Goal: Task Accomplishment & Management: Manage account settings

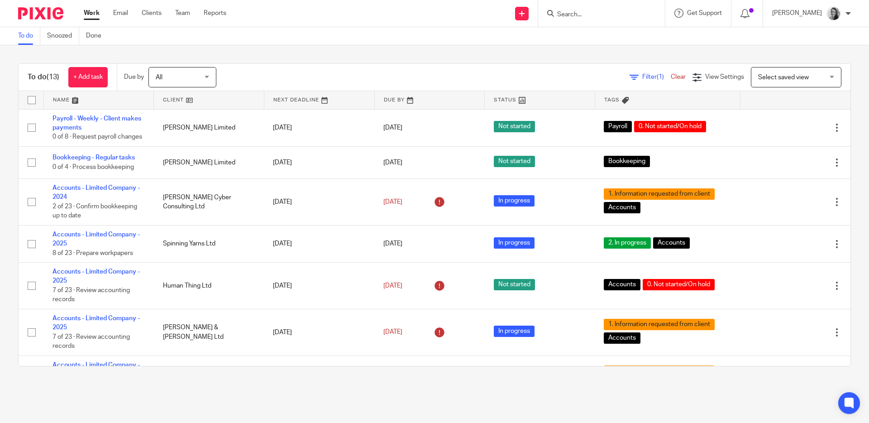
click at [602, 12] on input "Search" at bounding box center [596, 15] width 81 height 8
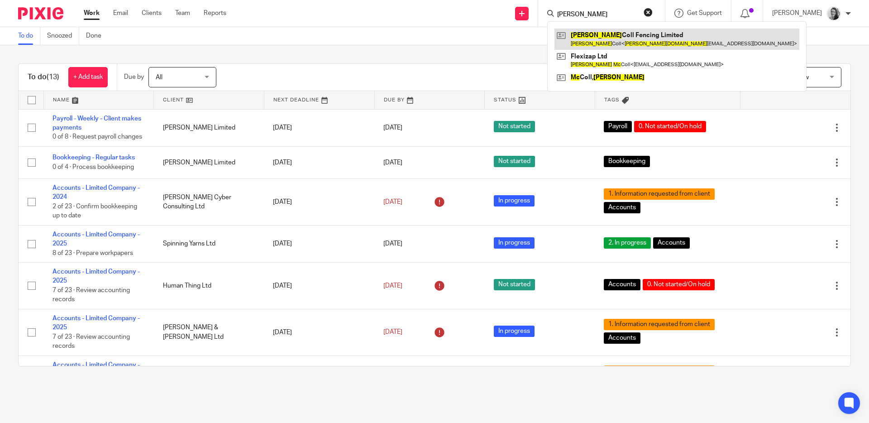
type input "harry mc"
click at [628, 34] on link at bounding box center [677, 39] width 245 height 21
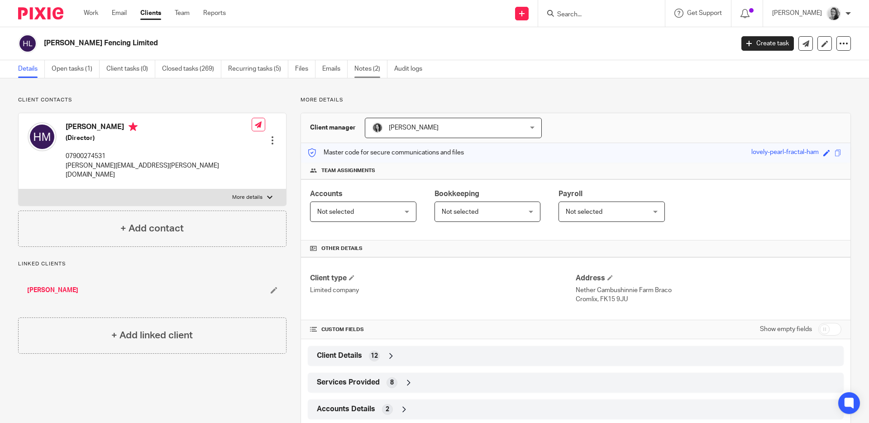
click at [359, 68] on link "Notes (2)" at bounding box center [370, 69] width 33 height 18
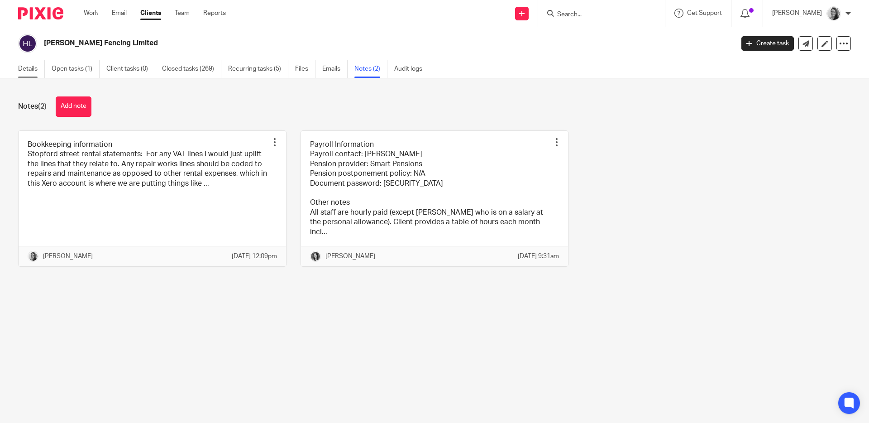
click at [38, 71] on link "Details" at bounding box center [31, 69] width 27 height 18
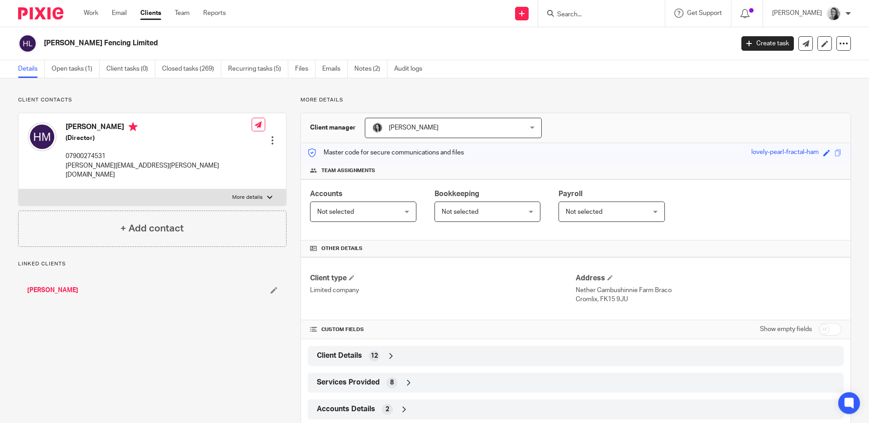
scroll to position [75, 0]
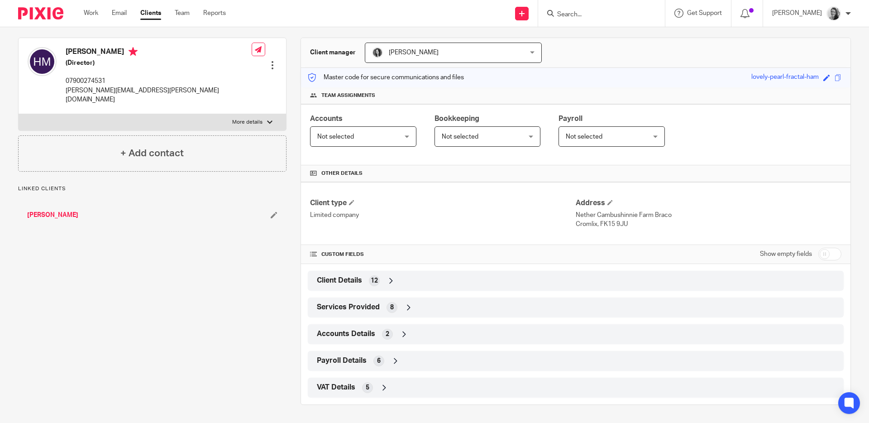
click at [445, 355] on div "Payroll Details 6" at bounding box center [576, 360] width 522 height 15
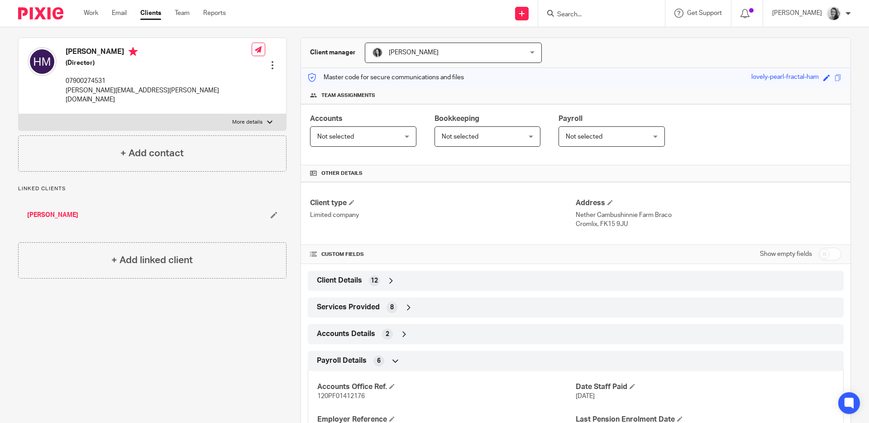
scroll to position [182, 0]
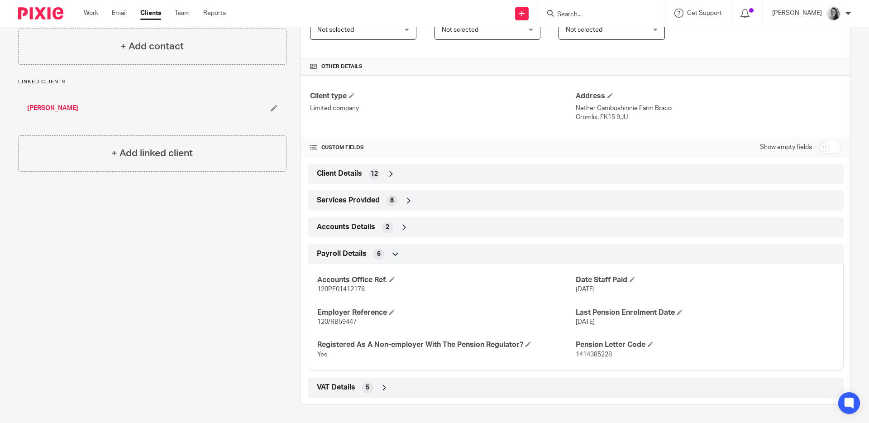
click at [602, 354] on span "1414385228" at bounding box center [594, 354] width 36 height 6
copy span "1414385228"
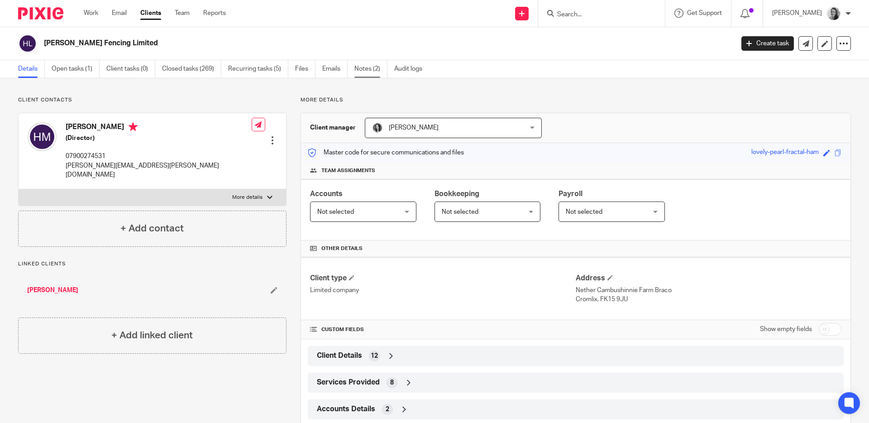
click at [363, 72] on link "Notes (2)" at bounding box center [370, 69] width 33 height 18
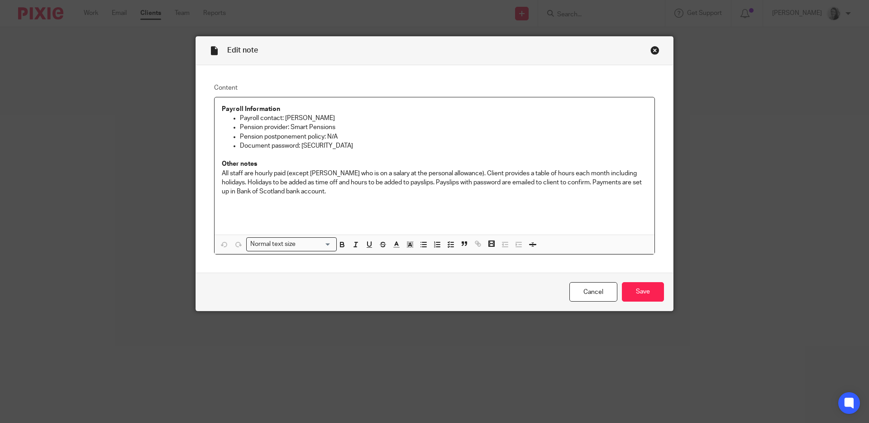
click at [651, 52] on div "Close this dialog window" at bounding box center [655, 50] width 9 height 9
click at [352, 147] on p "Document password: [SECURITY_DATA]" at bounding box center [443, 145] width 407 height 9
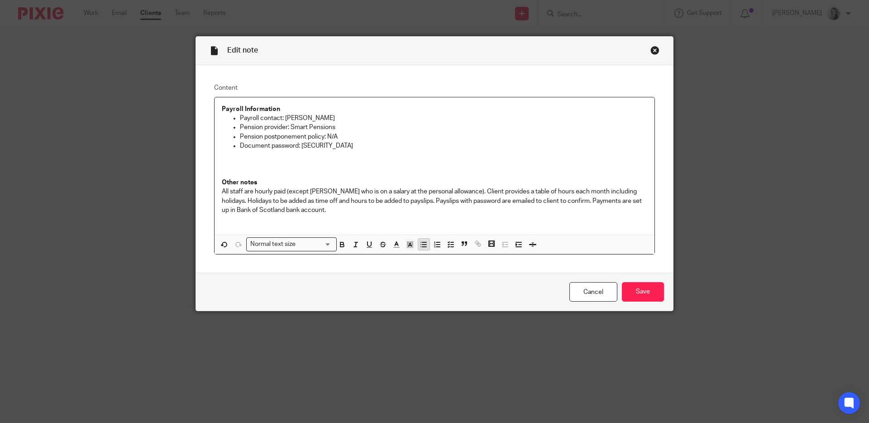
click at [424, 244] on icon "button" at bounding box center [424, 244] width 8 height 8
click at [250, 164] on p "Old Letter Code - 1414385228 (replaced in Sept 2024)" at bounding box center [443, 163] width 407 height 9
click at [268, 161] on p "Old letter Code - 1414385228 (replaced in Sept 2024)" at bounding box center [443, 163] width 407 height 9
click at [629, 300] on input "Save" at bounding box center [643, 291] width 42 height 19
